Goal: Information Seeking & Learning: Check status

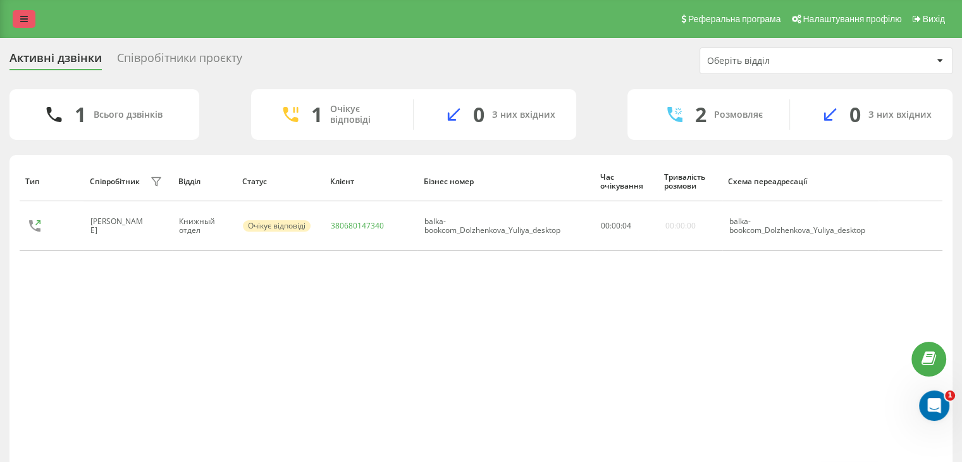
drag, startPoint x: 6, startPoint y: 8, endPoint x: 13, endPoint y: 16, distance: 10.3
click at [8, 11] on div "Реферальна програма Налаштування профілю Вихід" at bounding box center [481, 19] width 962 height 38
click at [14, 16] on link at bounding box center [24, 19] width 23 height 18
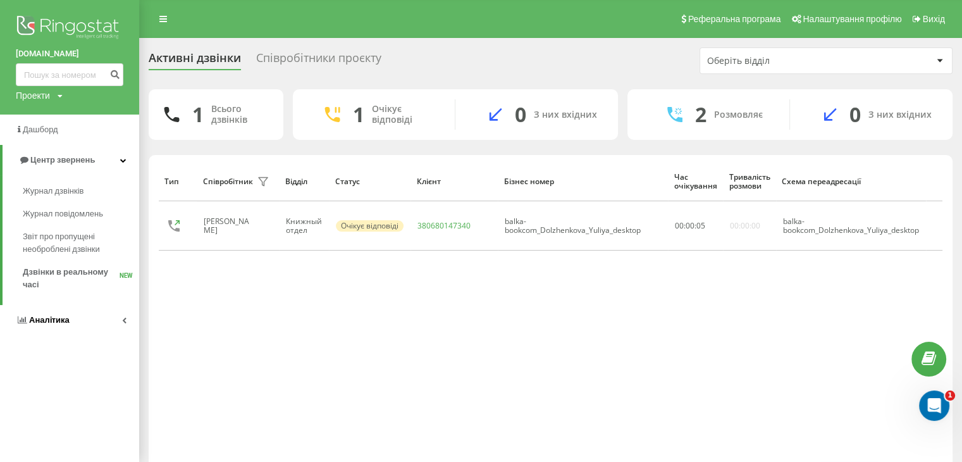
click at [66, 311] on link "Аналiтика" at bounding box center [69, 320] width 139 height 30
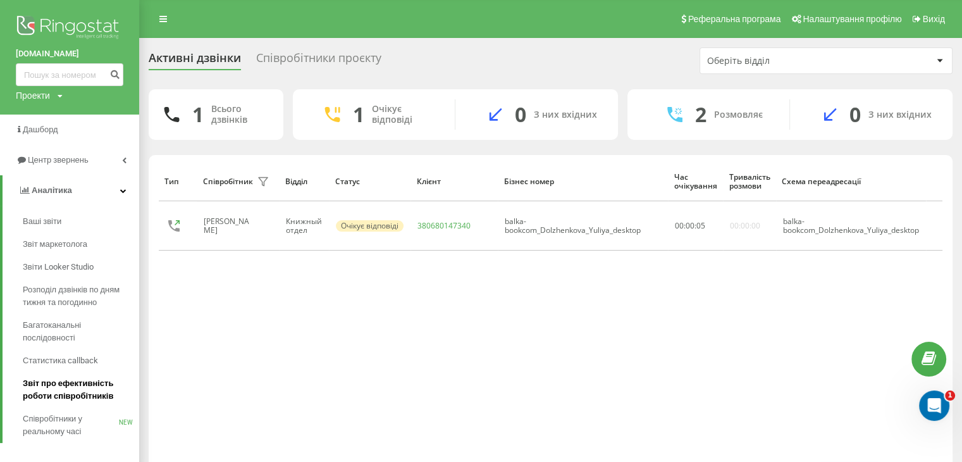
click at [76, 392] on span "Звіт про ефективність роботи співробітників" at bounding box center [78, 389] width 110 height 25
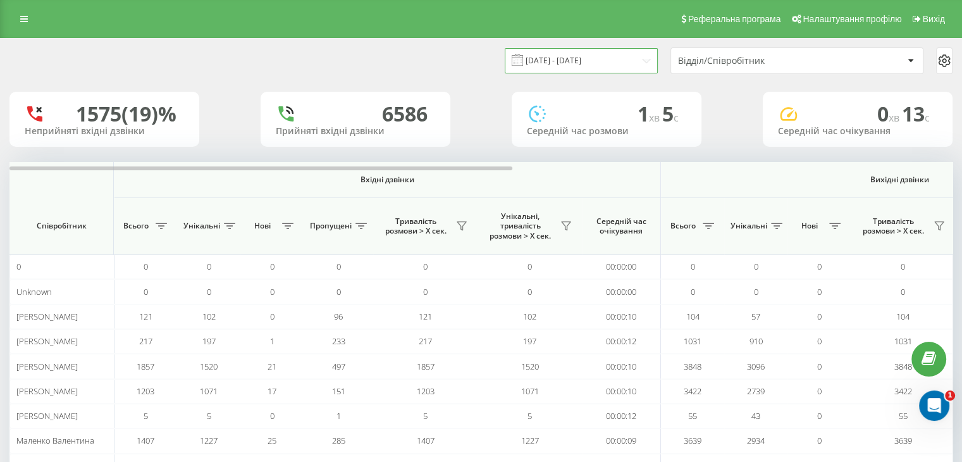
click at [544, 56] on input "23.08.2025 - 23.09.2025" at bounding box center [581, 60] width 153 height 25
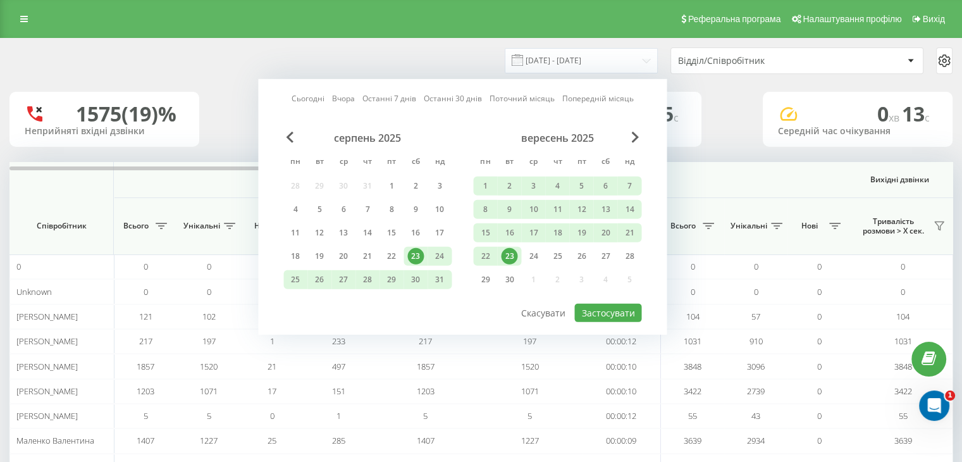
click at [321, 94] on link "Сьогодні" at bounding box center [308, 98] width 33 height 12
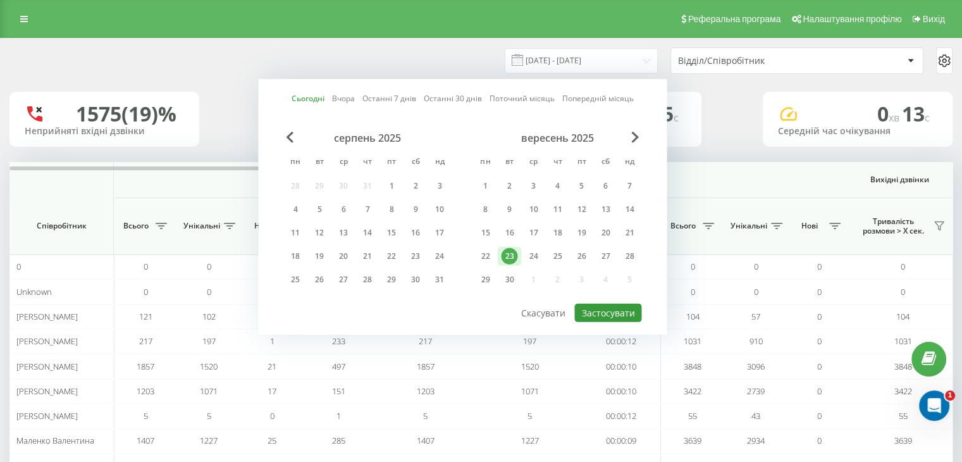
click at [627, 307] on button "Застосувати" at bounding box center [608, 313] width 67 height 18
type input "[DATE] - [DATE]"
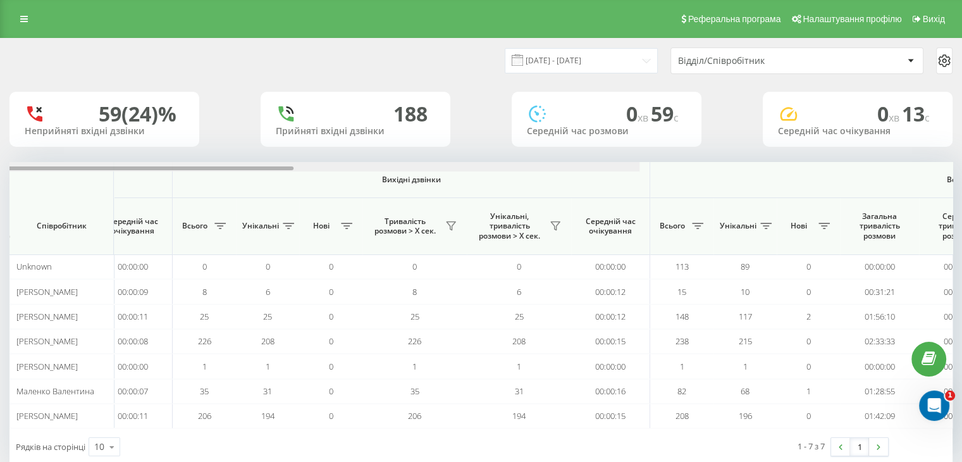
scroll to position [0, 822]
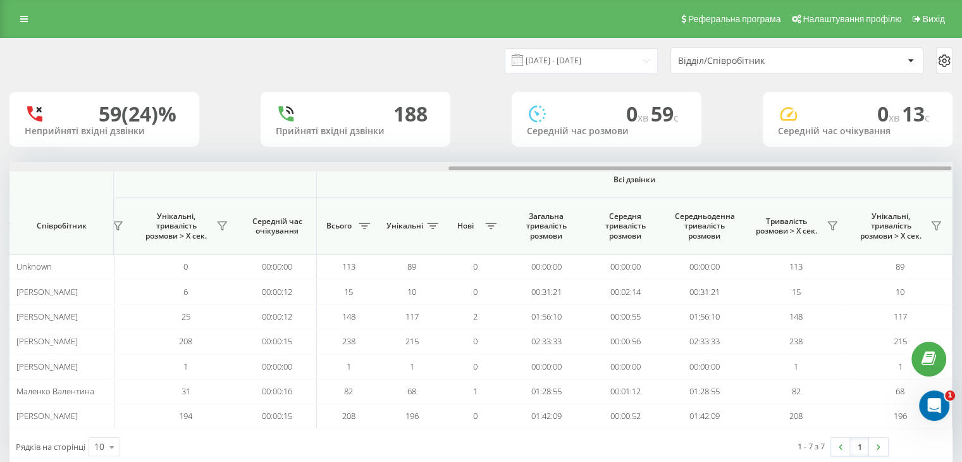
drag, startPoint x: 439, startPoint y: 169, endPoint x: 915, endPoint y: 176, distance: 476.5
click at [915, 176] on div "Вхідні дзвінки Вихідні дзвінки Всі дзвінки Співробітник Всього Унікальні Нові П…" at bounding box center [480, 295] width 943 height 266
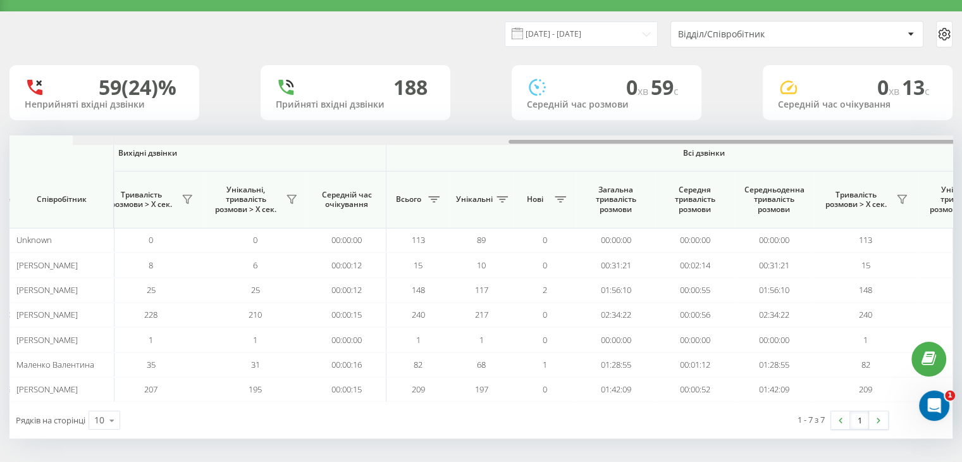
scroll to position [0, 822]
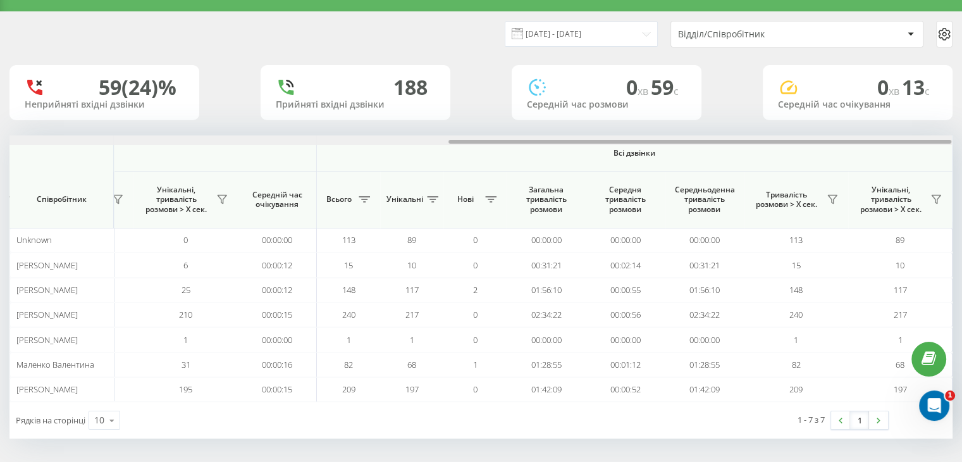
drag, startPoint x: 377, startPoint y: 140, endPoint x: 885, endPoint y: 150, distance: 507.6
click at [885, 150] on div "Вхідні дзвінки Вихідні дзвінки Всі дзвінки Співробітник Всього Унікальні Нові П…" at bounding box center [480, 268] width 943 height 266
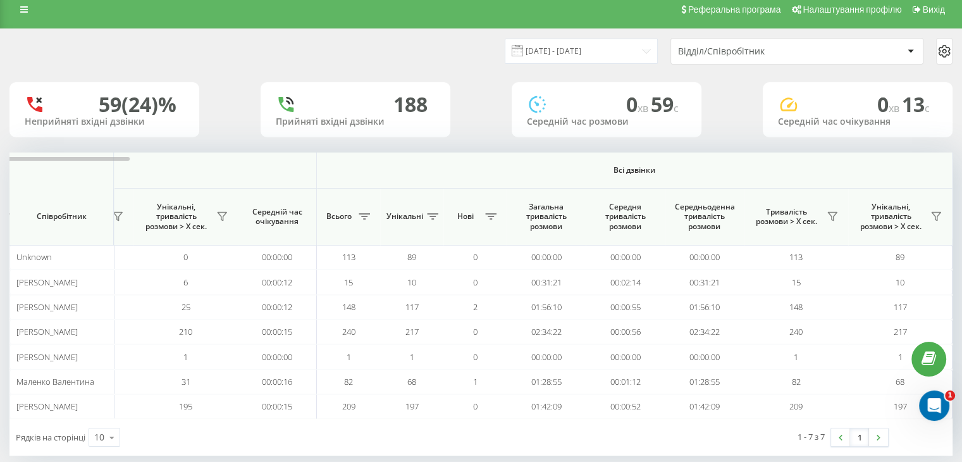
scroll to position [0, 0]
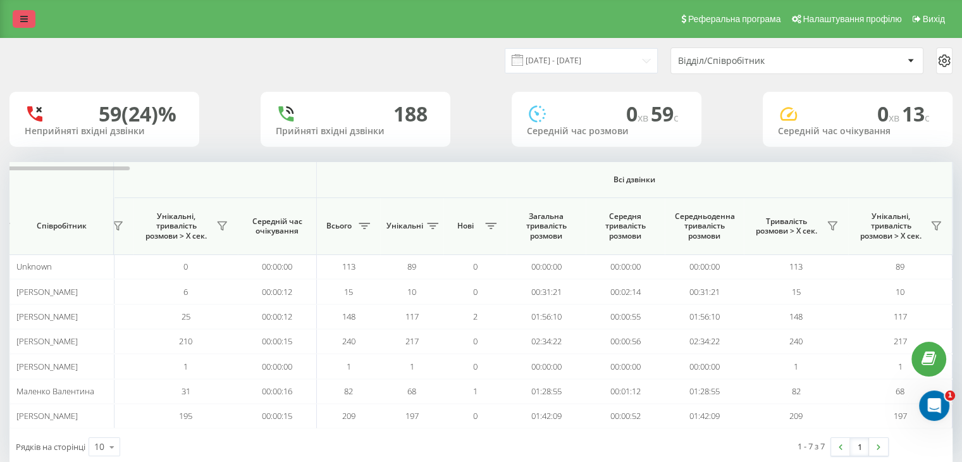
click at [23, 18] on icon at bounding box center [24, 19] width 8 height 9
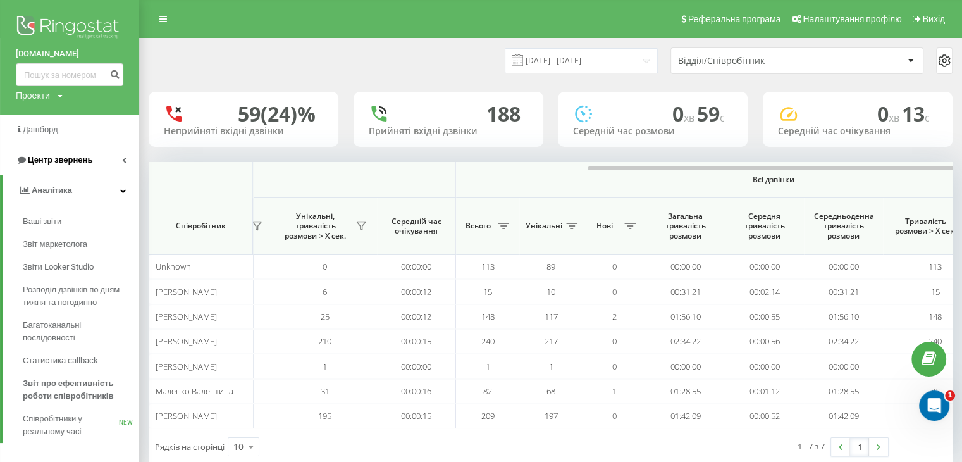
click at [78, 164] on span "Центр звернень" at bounding box center [60, 159] width 65 height 9
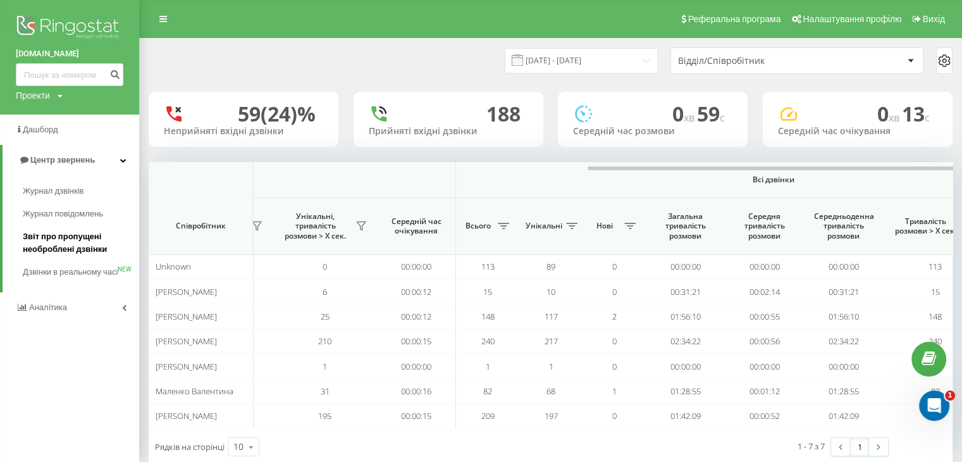
click at [76, 249] on span "Звіт про пропущені необроблені дзвінки" at bounding box center [78, 242] width 110 height 25
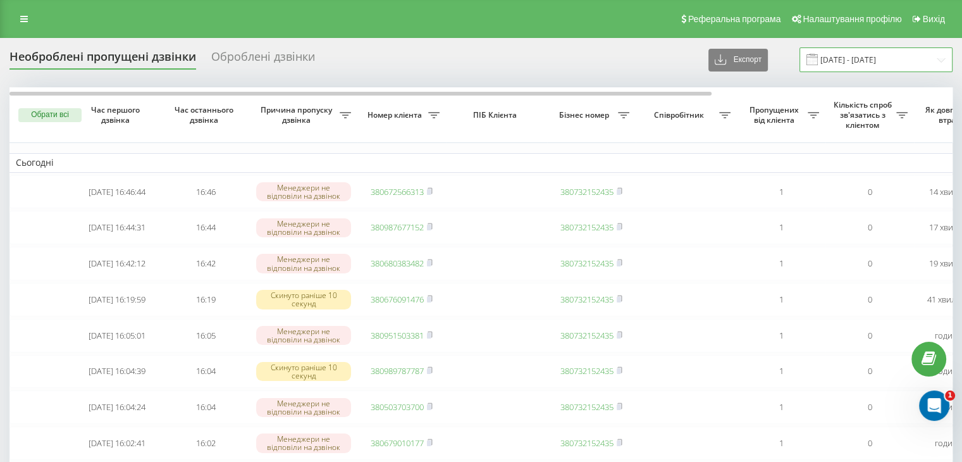
click at [838, 65] on input "23.08.2025 - 23.09.2025" at bounding box center [876, 59] width 153 height 25
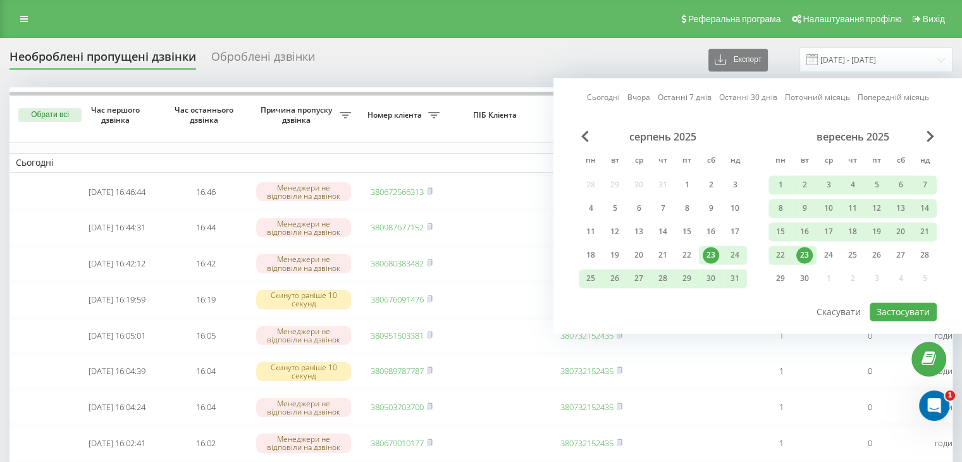
click at [605, 96] on link "Сьогодні" at bounding box center [603, 98] width 33 height 12
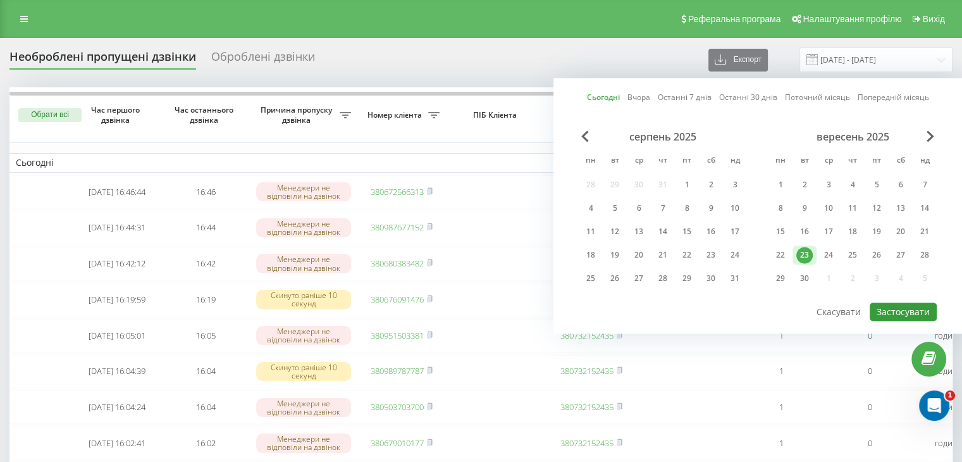
click at [903, 307] on button "Застосувати" at bounding box center [903, 311] width 67 height 18
type input "[DATE] - [DATE]"
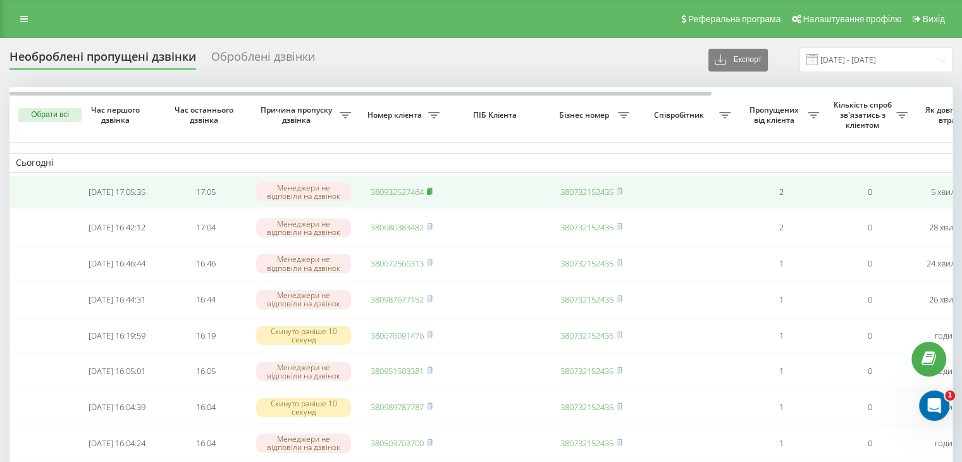
click at [430, 191] on rect at bounding box center [429, 192] width 4 height 6
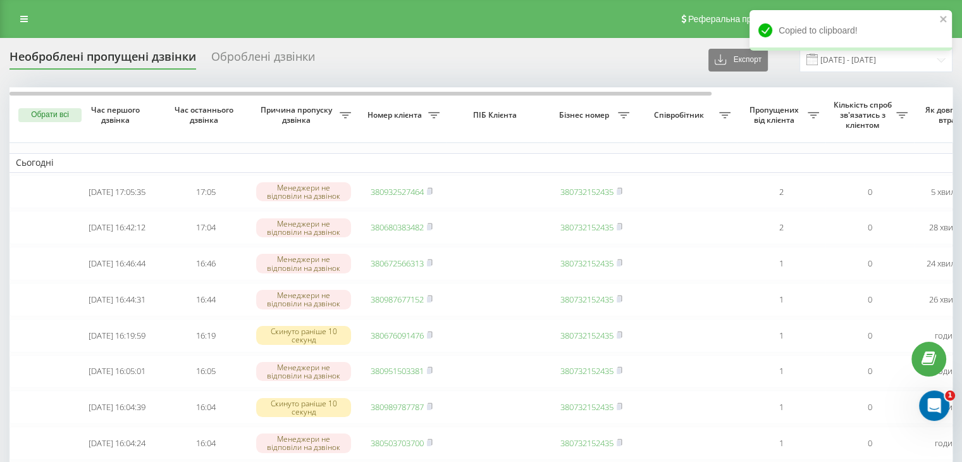
click at [134, 53] on div "Необроблені пропущені дзвінки" at bounding box center [102, 60] width 187 height 20
